Goal: Obtain resource: Obtain resource

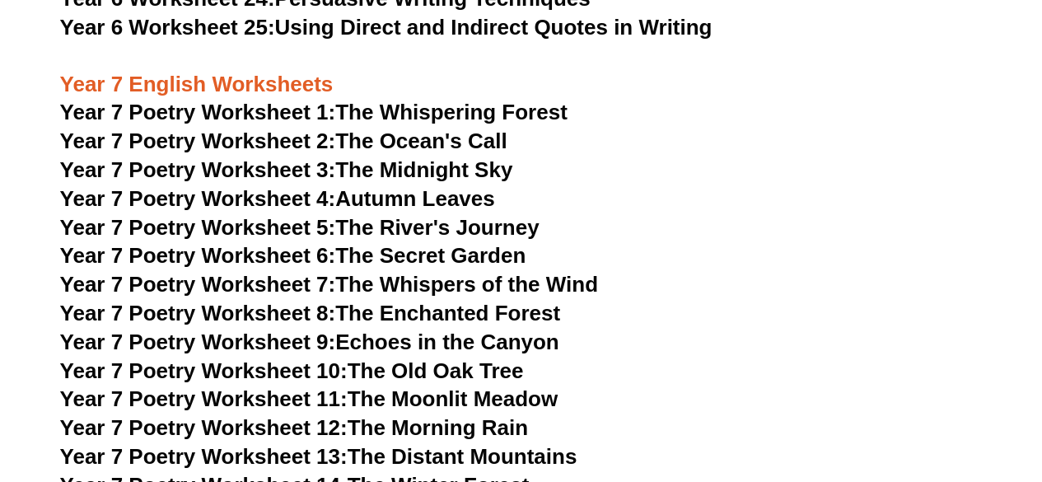
scroll to position [10332, 0]
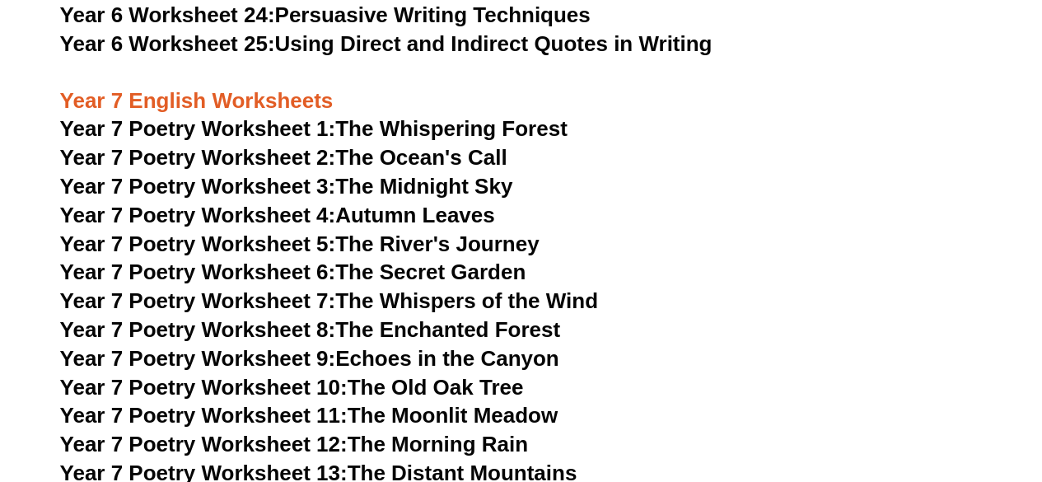
click at [243, 116] on span "Year 7 Poetry Worksheet 1:" at bounding box center [198, 128] width 276 height 25
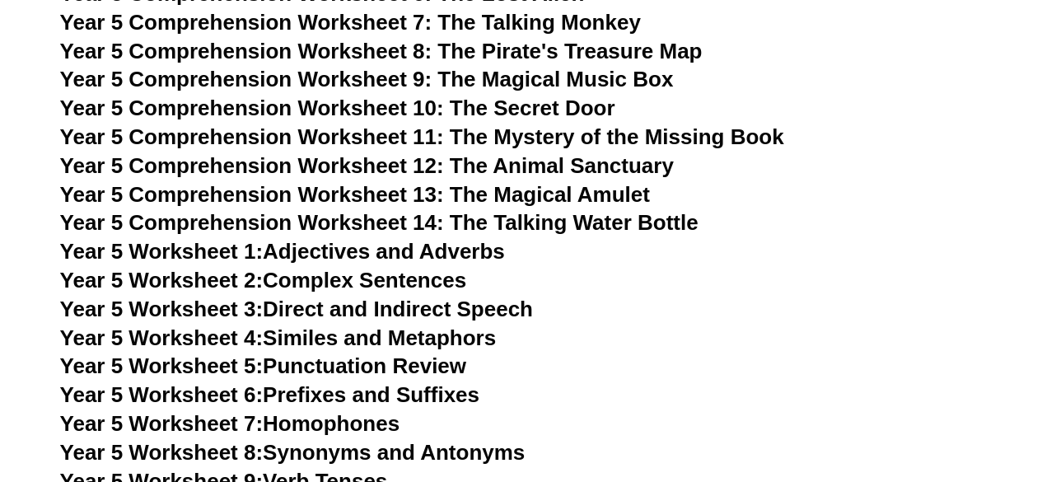
scroll to position [8129, 0]
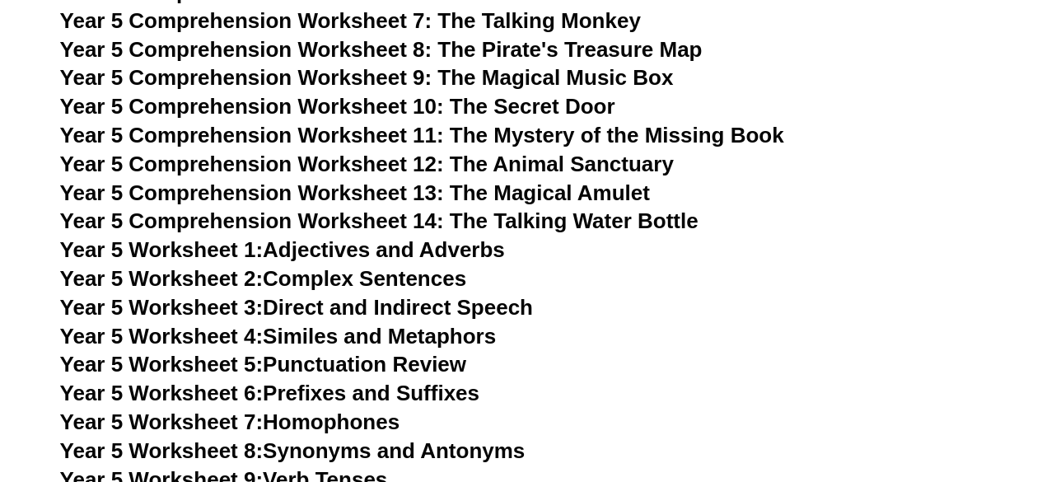
click at [197, 249] on span "Year 5 Worksheet 1:" at bounding box center [161, 249] width 203 height 25
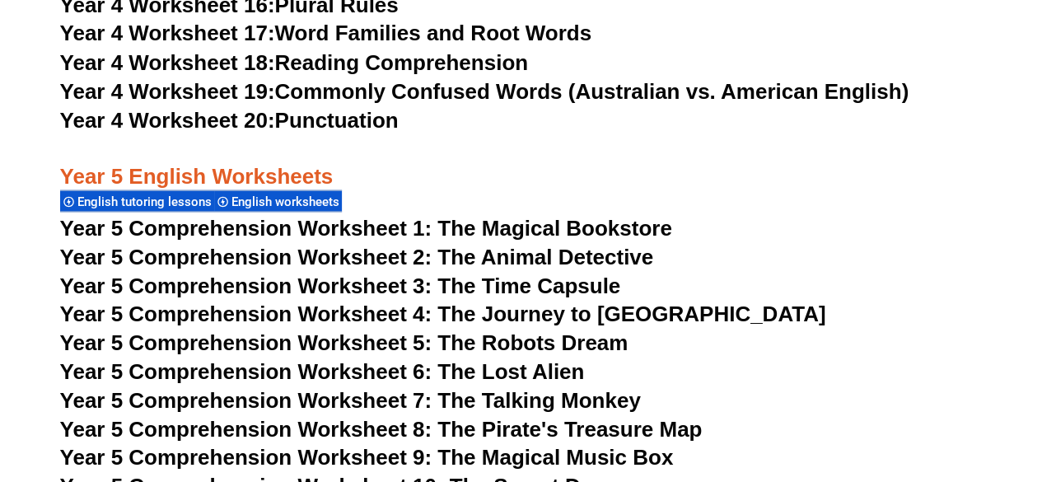
scroll to position [7769, 0]
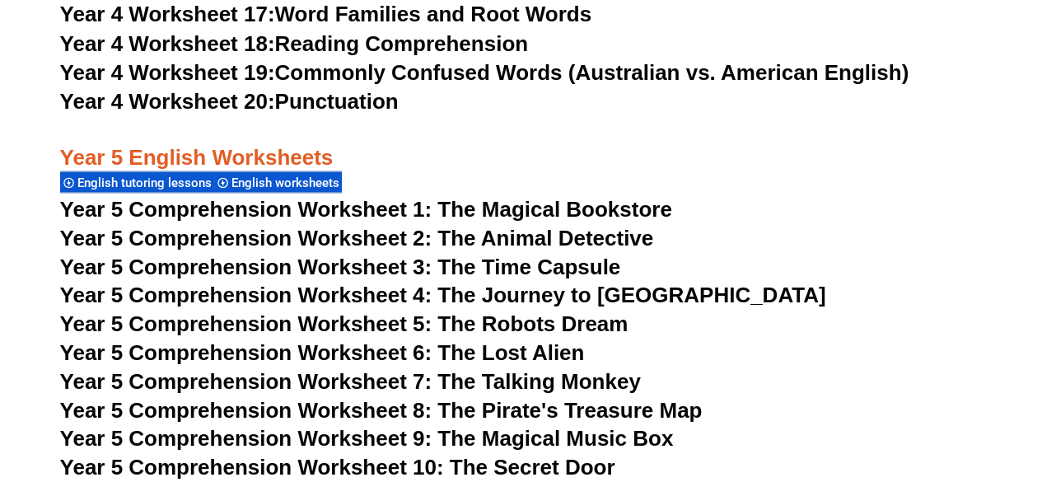
click at [527, 205] on span "Year 5 Comprehension Worksheet 1: The Magical Bookstore" at bounding box center [366, 208] width 612 height 25
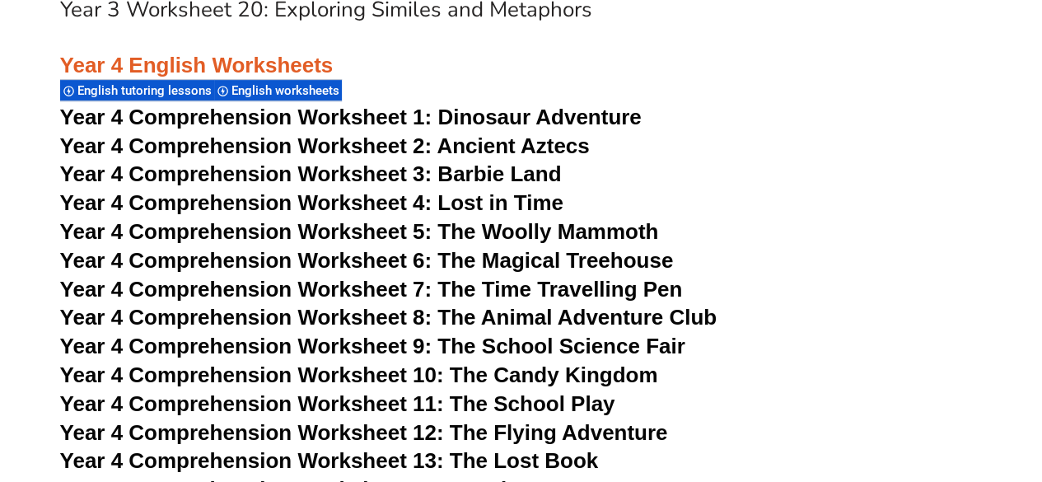
scroll to position [6633, 0]
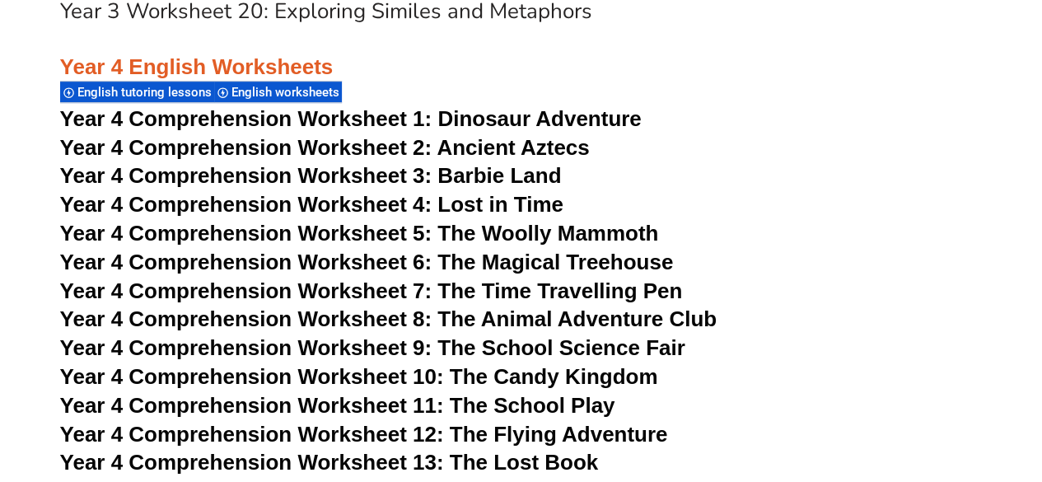
click at [363, 149] on span "Year 4 Comprehension Worksheet 2: Ancient Aztecs" at bounding box center [324, 147] width 529 height 25
click at [284, 200] on span "Year 4 Comprehension Worksheet 4: Lost in Time" at bounding box center [311, 204] width 503 height 25
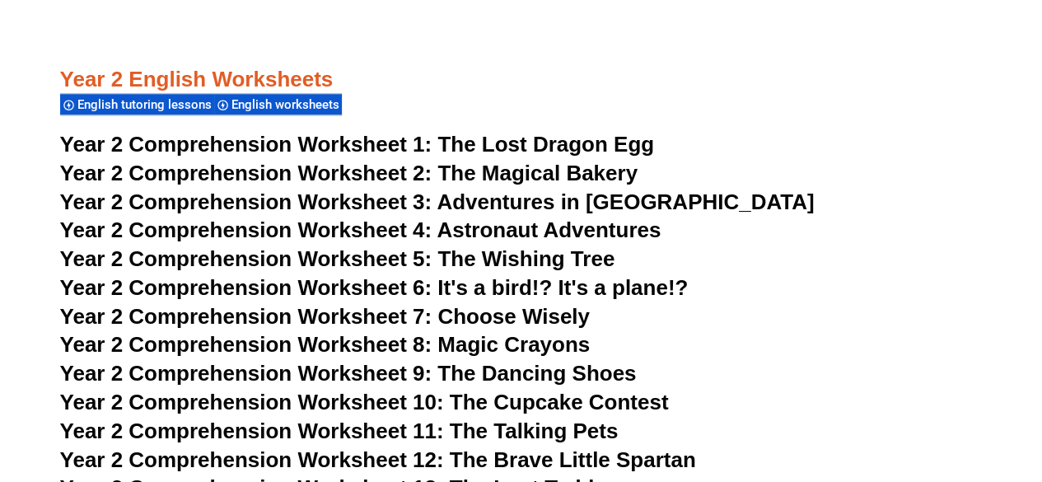
scroll to position [3868, 0]
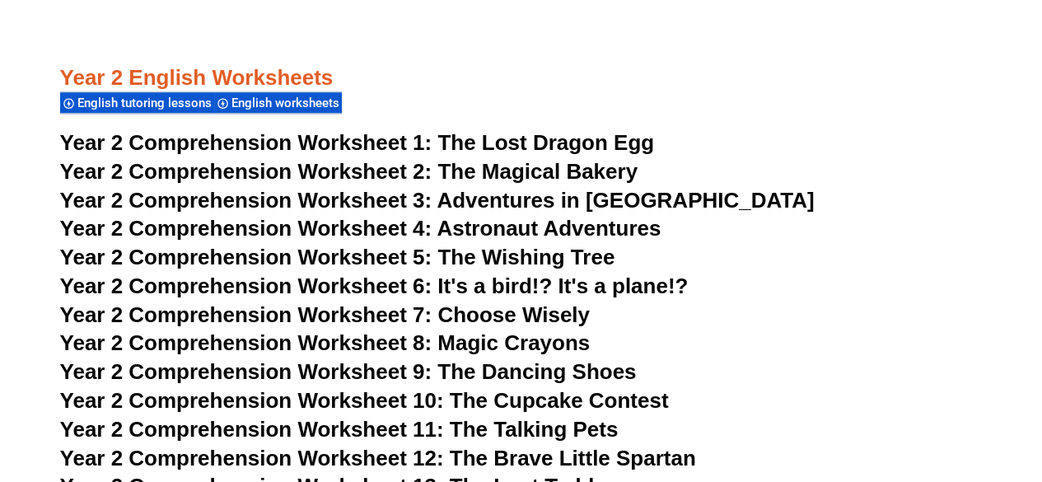
click at [561, 169] on span "The Magical Bakery" at bounding box center [537, 171] width 200 height 25
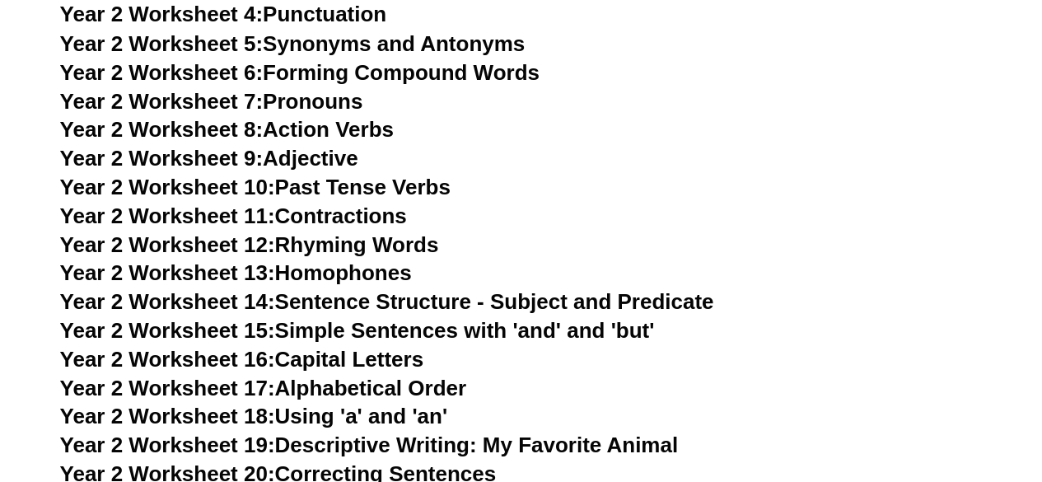
scroll to position [4586, 0]
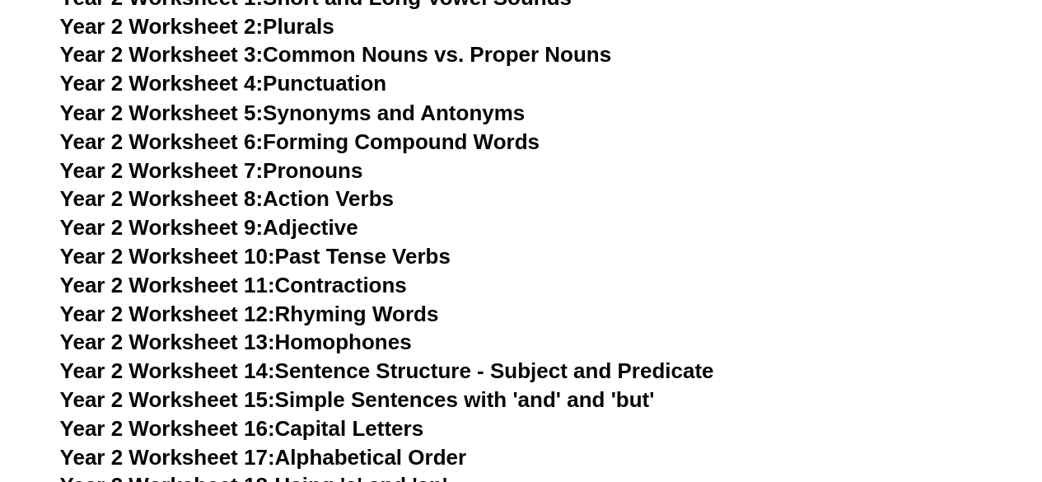
click at [351, 197] on link "Year 2 Worksheet 8: Action Verbs" at bounding box center [226, 197] width 333 height 25
click at [316, 202] on link "Year 2 Worksheet 8: Action Verbs" at bounding box center [226, 197] width 333 height 25
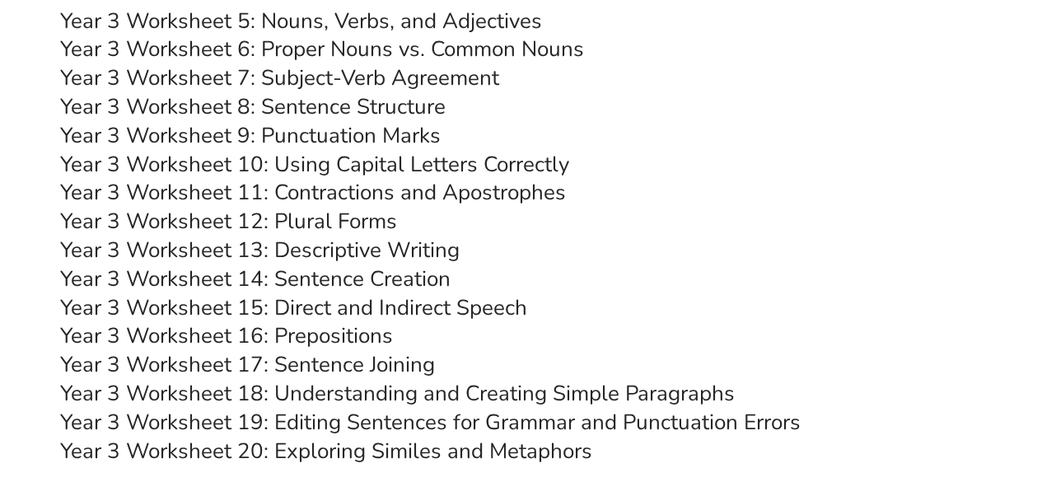
scroll to position [6217, 0]
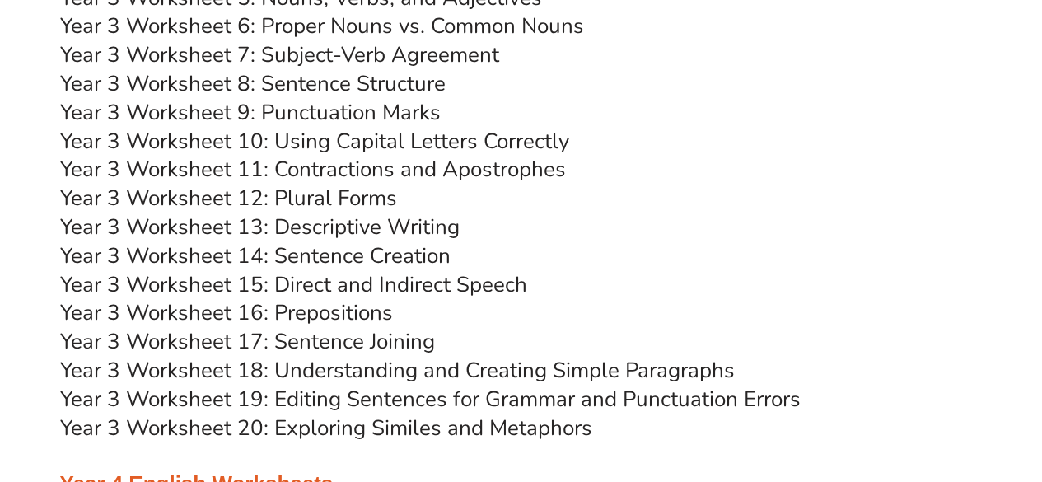
click at [672, 401] on link "Year 3 Worksheet 19: Editing Sentences for Grammar and Punctuation Errors" at bounding box center [430, 399] width 740 height 29
